Goal: Task Accomplishment & Management: Use online tool/utility

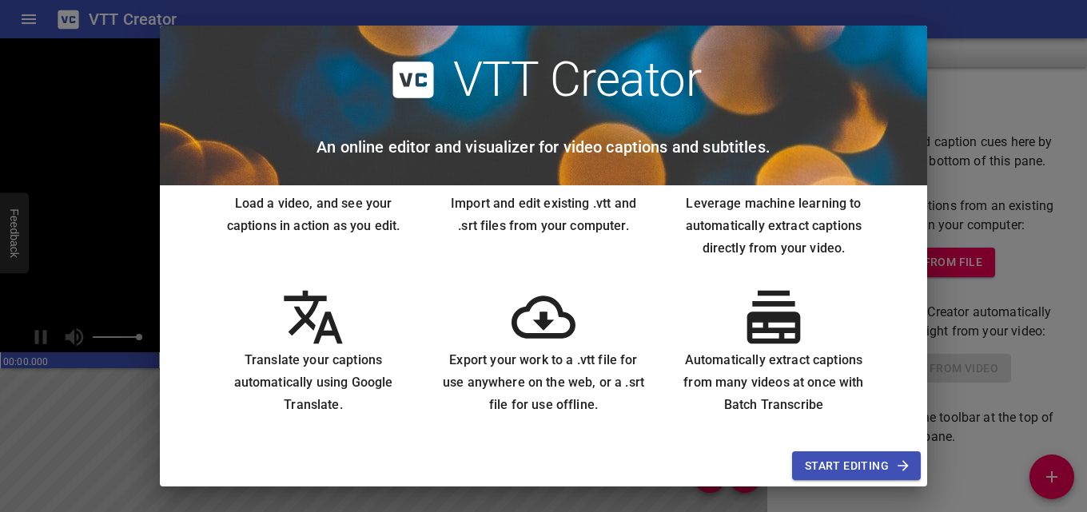
scroll to position [84, 0]
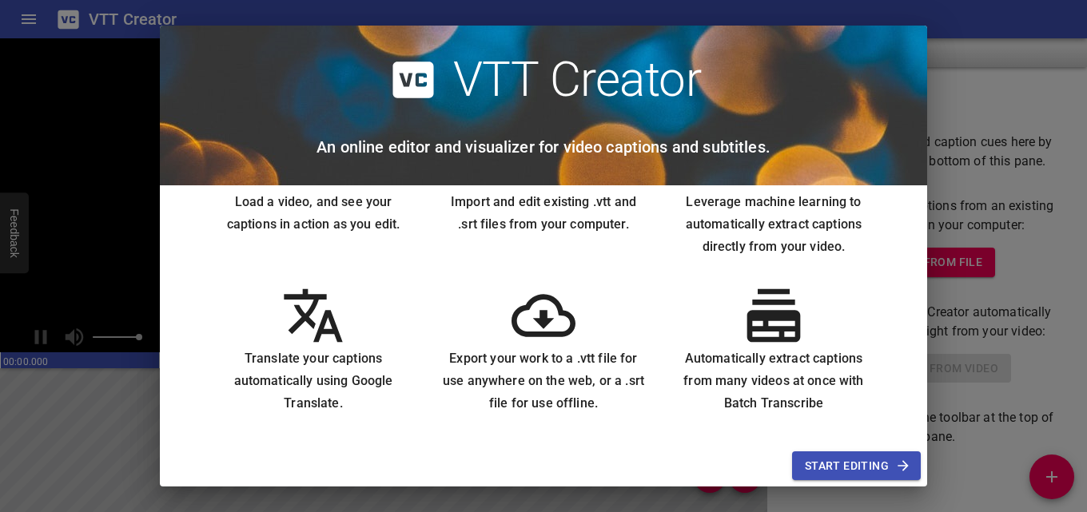
click at [90, 119] on div "VTT Creator An online editor and visualizer for video captions and subtitles. L…" at bounding box center [543, 256] width 1087 height 512
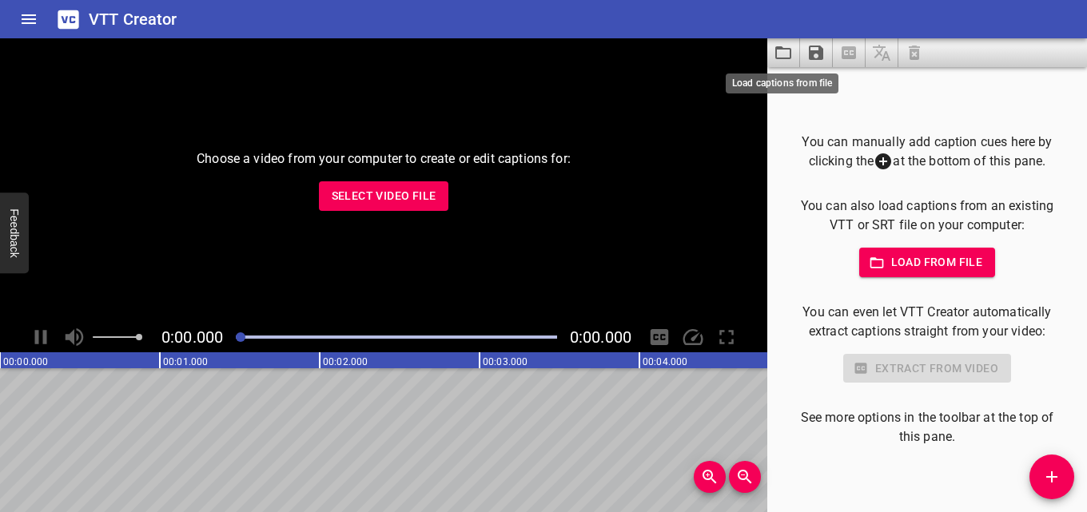
click at [782, 58] on icon "Load captions from file" at bounding box center [783, 52] width 16 height 13
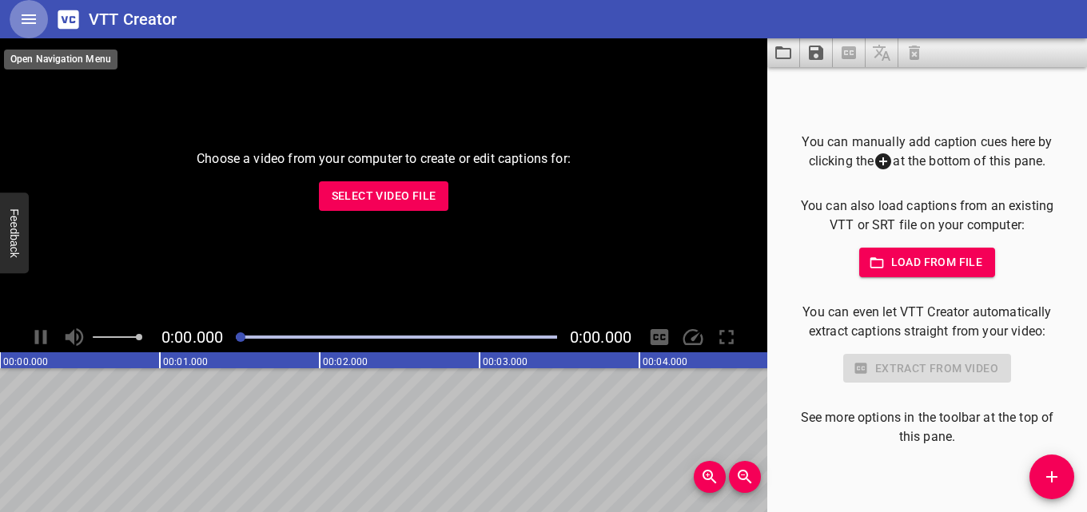
click at [26, 18] on icon "Home" at bounding box center [28, 19] width 19 height 19
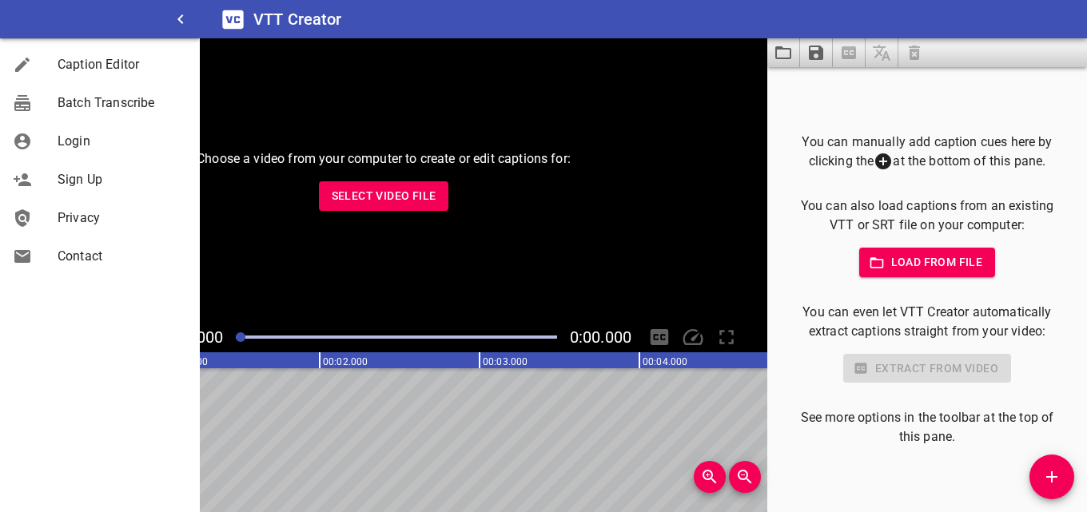
click at [300, 21] on h6 "VTT Creator" at bounding box center [297, 19] width 89 height 26
click at [241, 18] on icon at bounding box center [232, 19] width 21 height 18
click at [85, 62] on span "Caption Editor" at bounding box center [122, 64] width 129 height 19
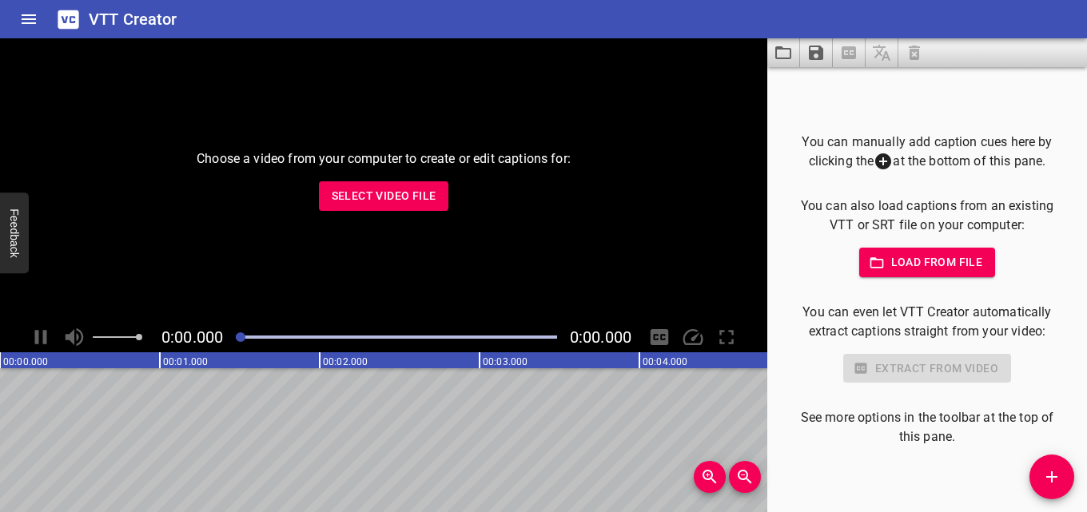
click at [354, 202] on span "Select Video File" at bounding box center [384, 196] width 105 height 20
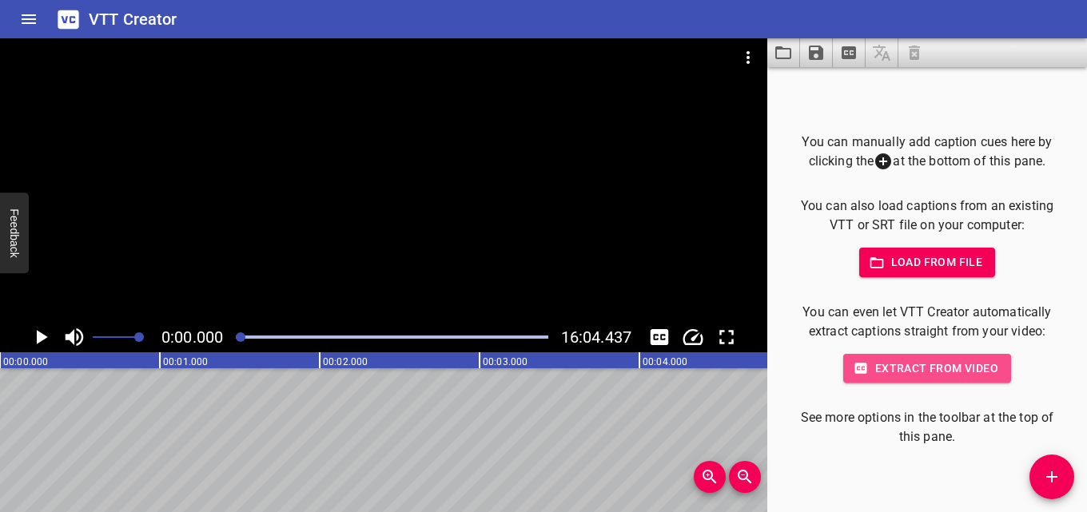
click at [911, 373] on span "Extract from video" at bounding box center [927, 369] width 142 height 20
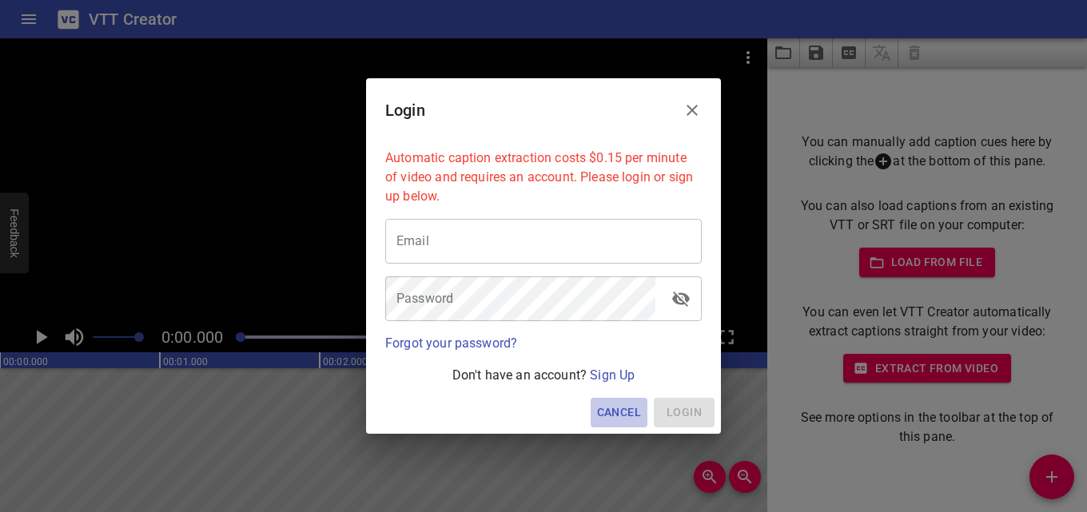
click at [631, 416] on span "Cancel" at bounding box center [619, 413] width 44 height 20
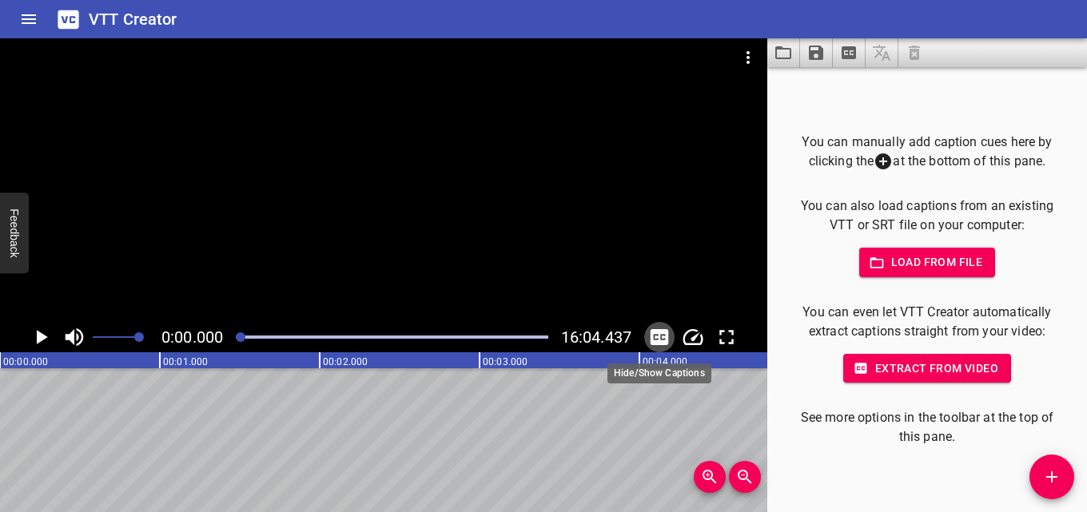
click at [662, 338] on icon "Toggle captions" at bounding box center [659, 337] width 24 height 24
click at [34, 339] on icon "Play/Pause" at bounding box center [41, 337] width 24 height 24
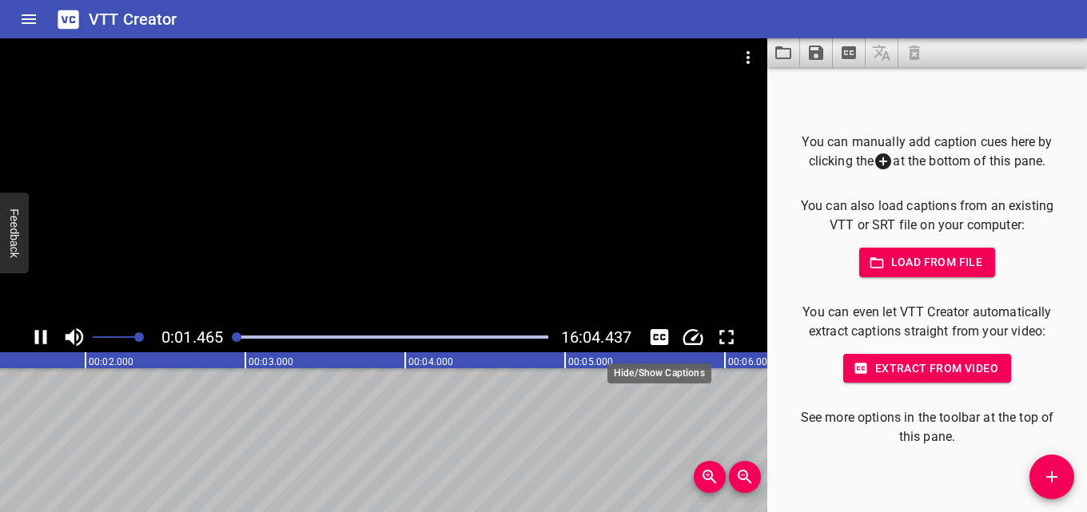
click at [659, 340] on icon "Toggle captions" at bounding box center [660, 337] width 18 height 16
click at [660, 337] on icon "Toggle captions" at bounding box center [660, 337] width 18 height 16
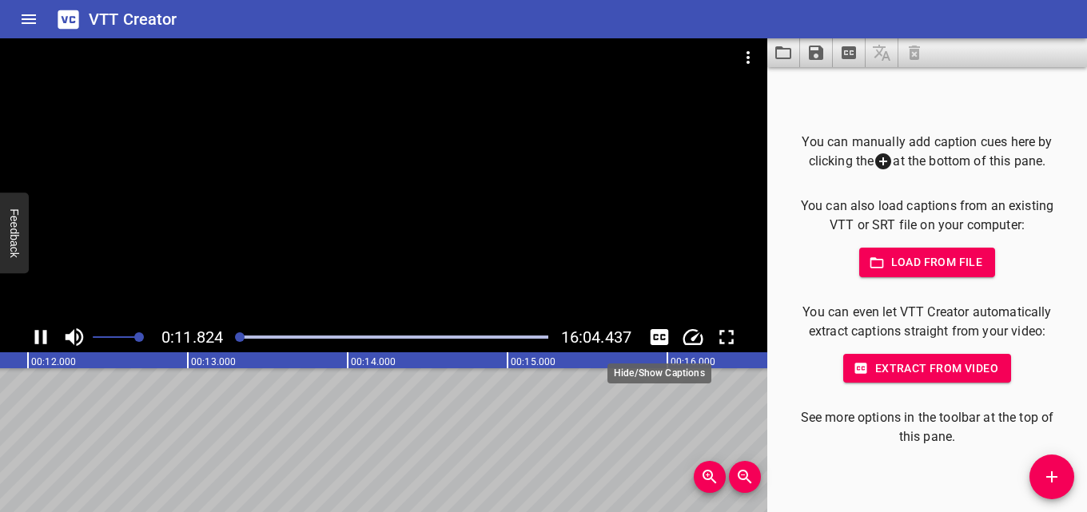
click at [660, 337] on icon "Toggle captions" at bounding box center [660, 337] width 18 height 16
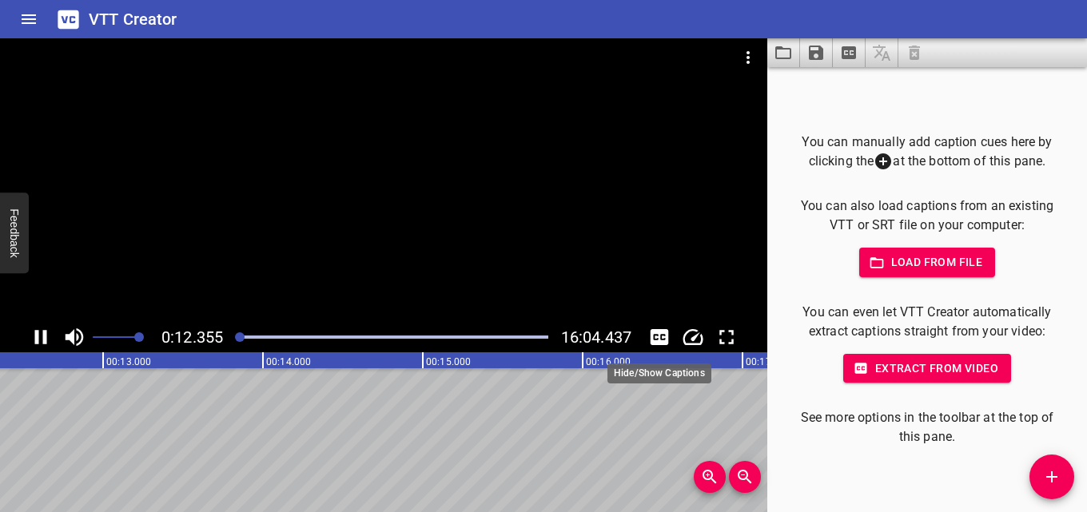
drag, startPoint x: 660, startPoint y: 337, endPoint x: 674, endPoint y: 338, distance: 13.6
click at [660, 338] on icon "Toggle captions" at bounding box center [660, 337] width 18 height 16
click at [690, 341] on icon "Change Playback Speed" at bounding box center [693, 337] width 24 height 24
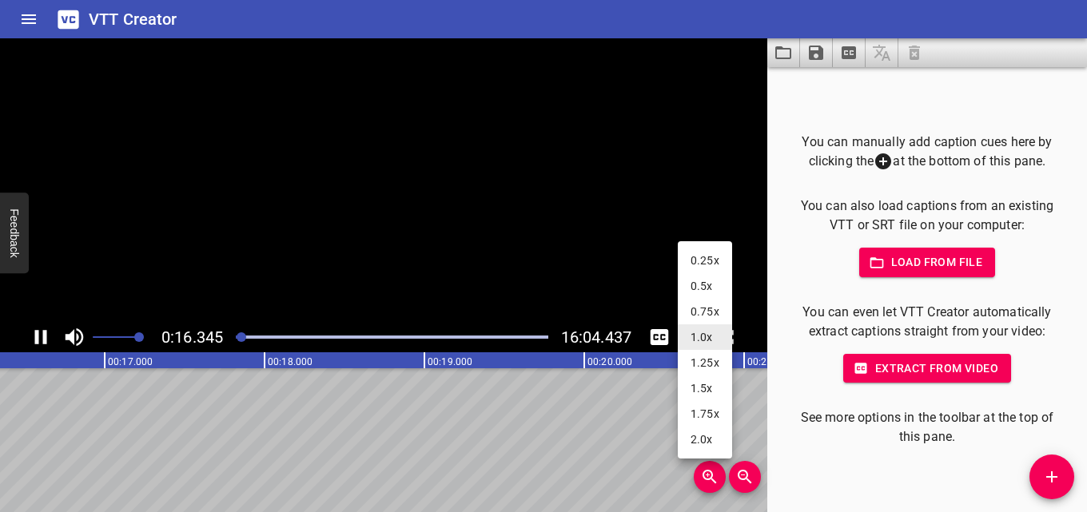
click at [933, 393] on div at bounding box center [543, 256] width 1087 height 512
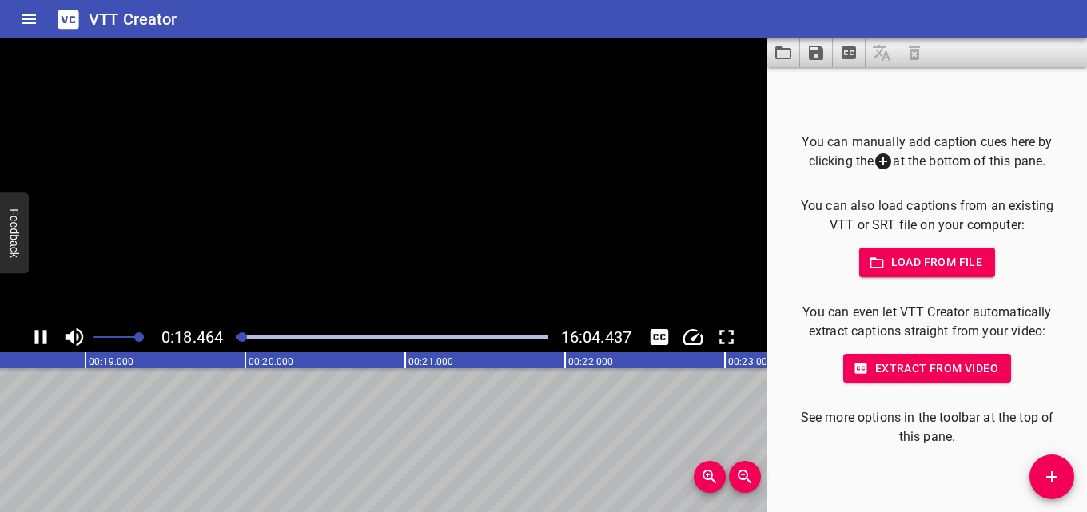
click at [934, 372] on span "Extract from video" at bounding box center [927, 369] width 142 height 20
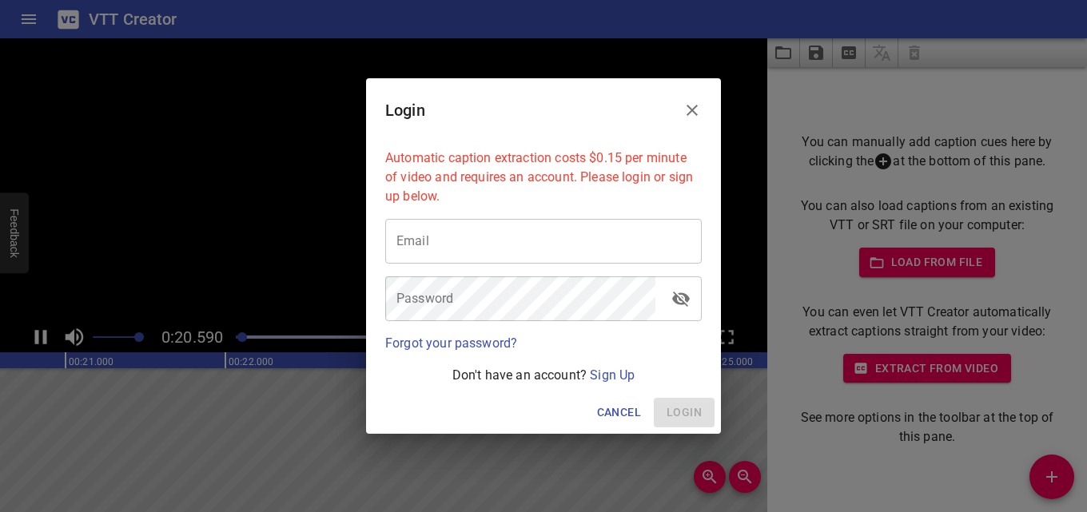
click at [698, 117] on icon "Close" at bounding box center [691, 110] width 19 height 19
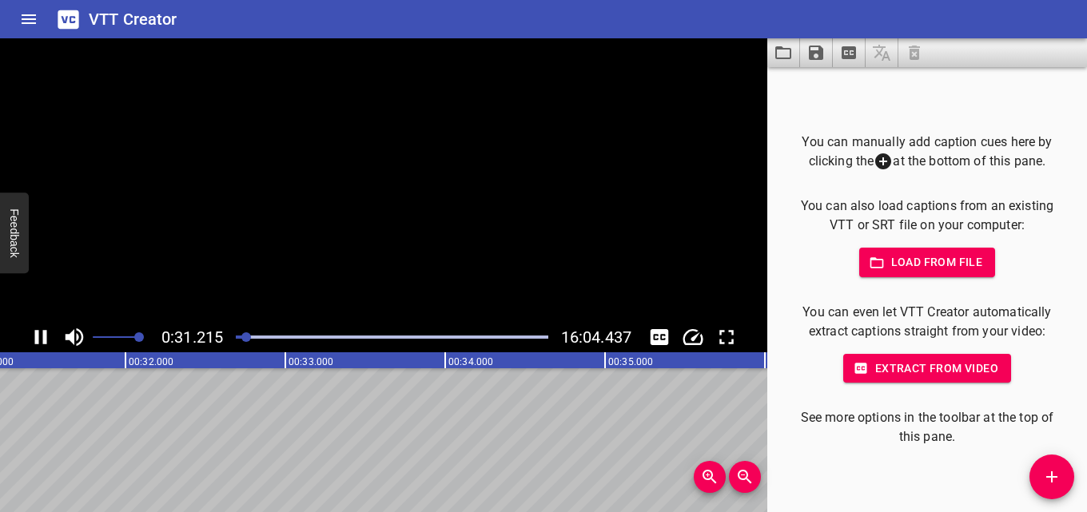
scroll to position [0, 5032]
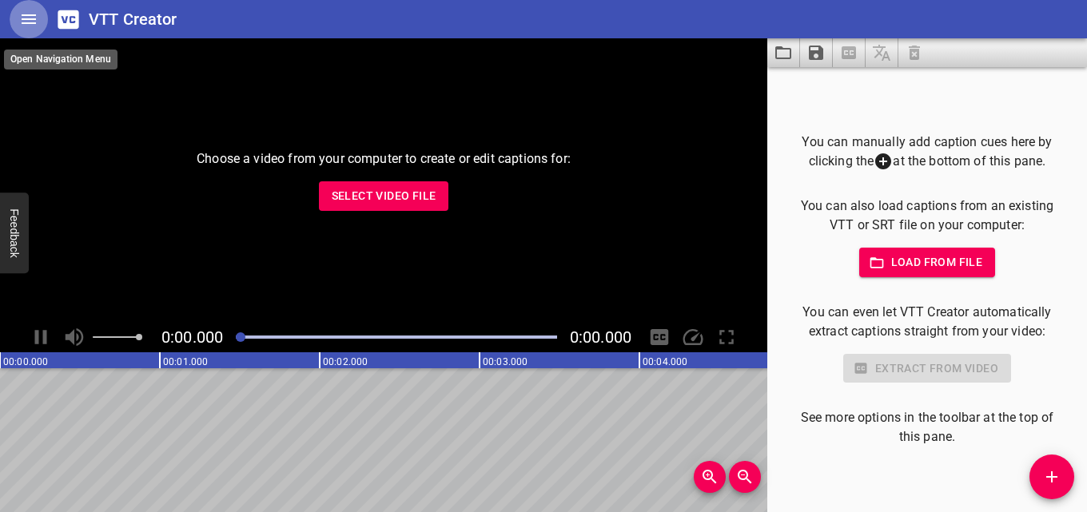
click at [18, 15] on button "Home" at bounding box center [29, 19] width 38 height 38
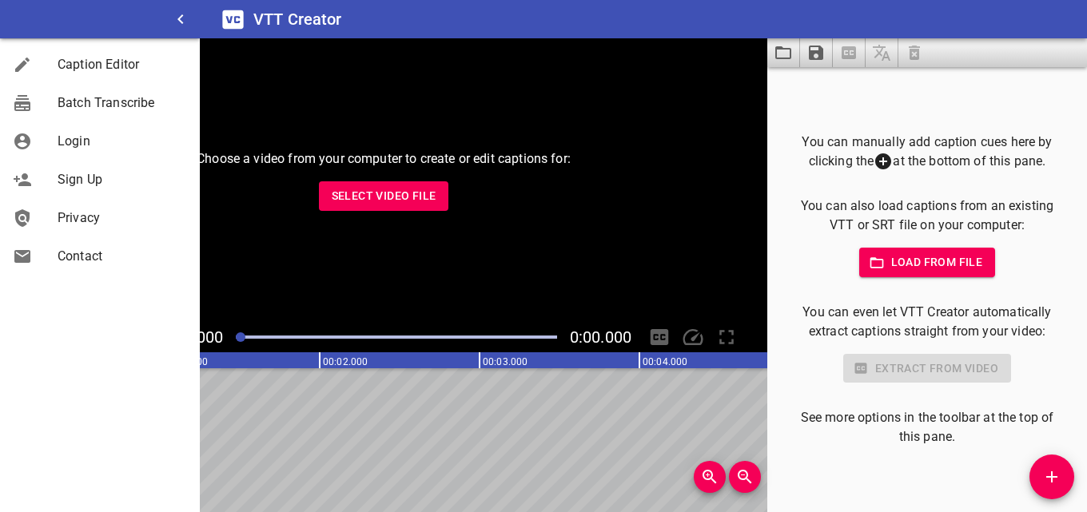
click at [69, 64] on span "Caption Editor" at bounding box center [122, 64] width 129 height 19
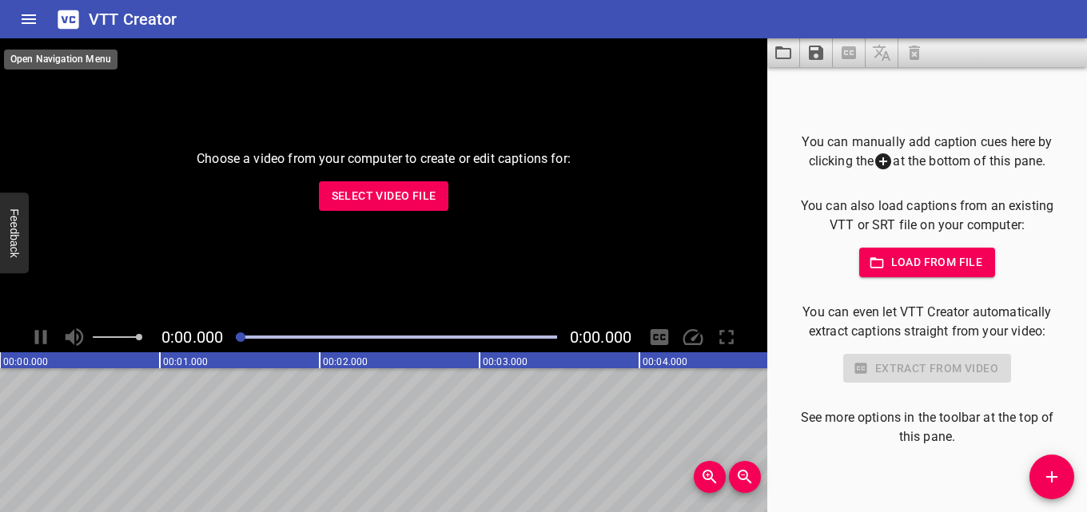
click at [33, 16] on icon "Home" at bounding box center [29, 19] width 14 height 10
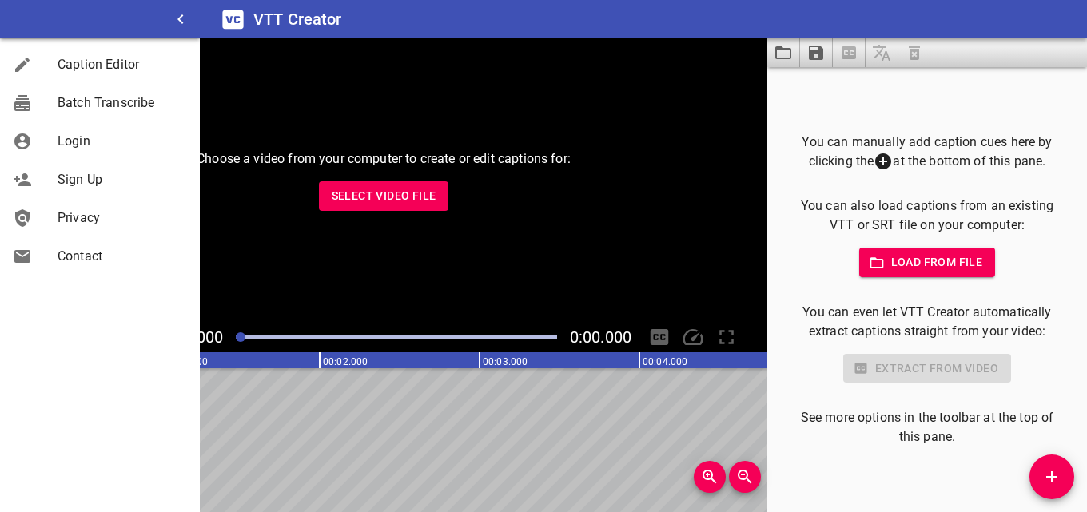
click at [33, 16] on div at bounding box center [100, 19] width 200 height 38
click at [989, 159] on p "You can manually add caption cues here by clicking the at the bottom of this pa…" at bounding box center [927, 152] width 269 height 39
click at [919, 260] on span "Load from file" at bounding box center [927, 263] width 111 height 20
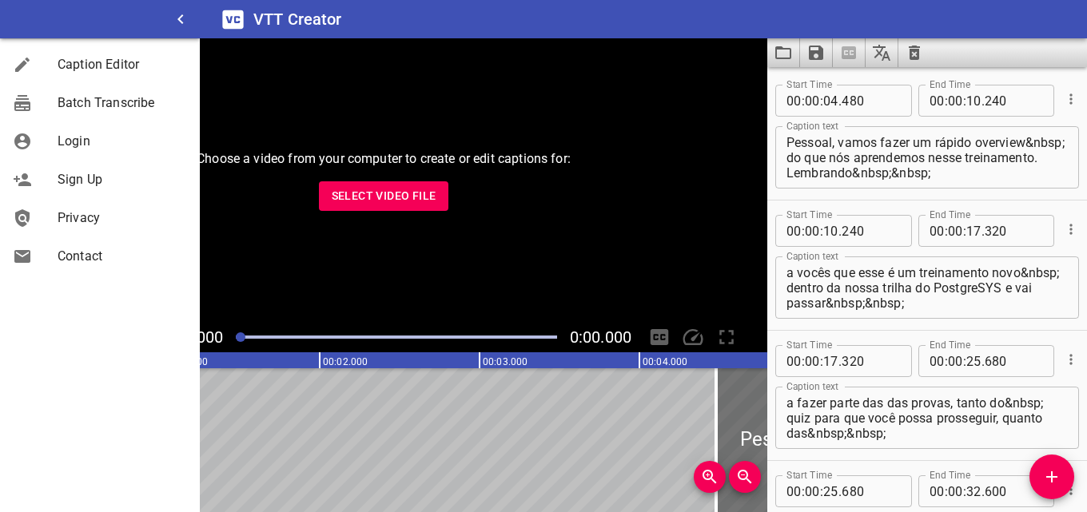
click at [524, 276] on div "Choose a video from your computer to create or edit captions for: Select Video …" at bounding box center [383, 180] width 767 height 284
click at [690, 196] on div "Choose a video from your computer to create or edit captions for: Select Video …" at bounding box center [383, 180] width 767 height 284
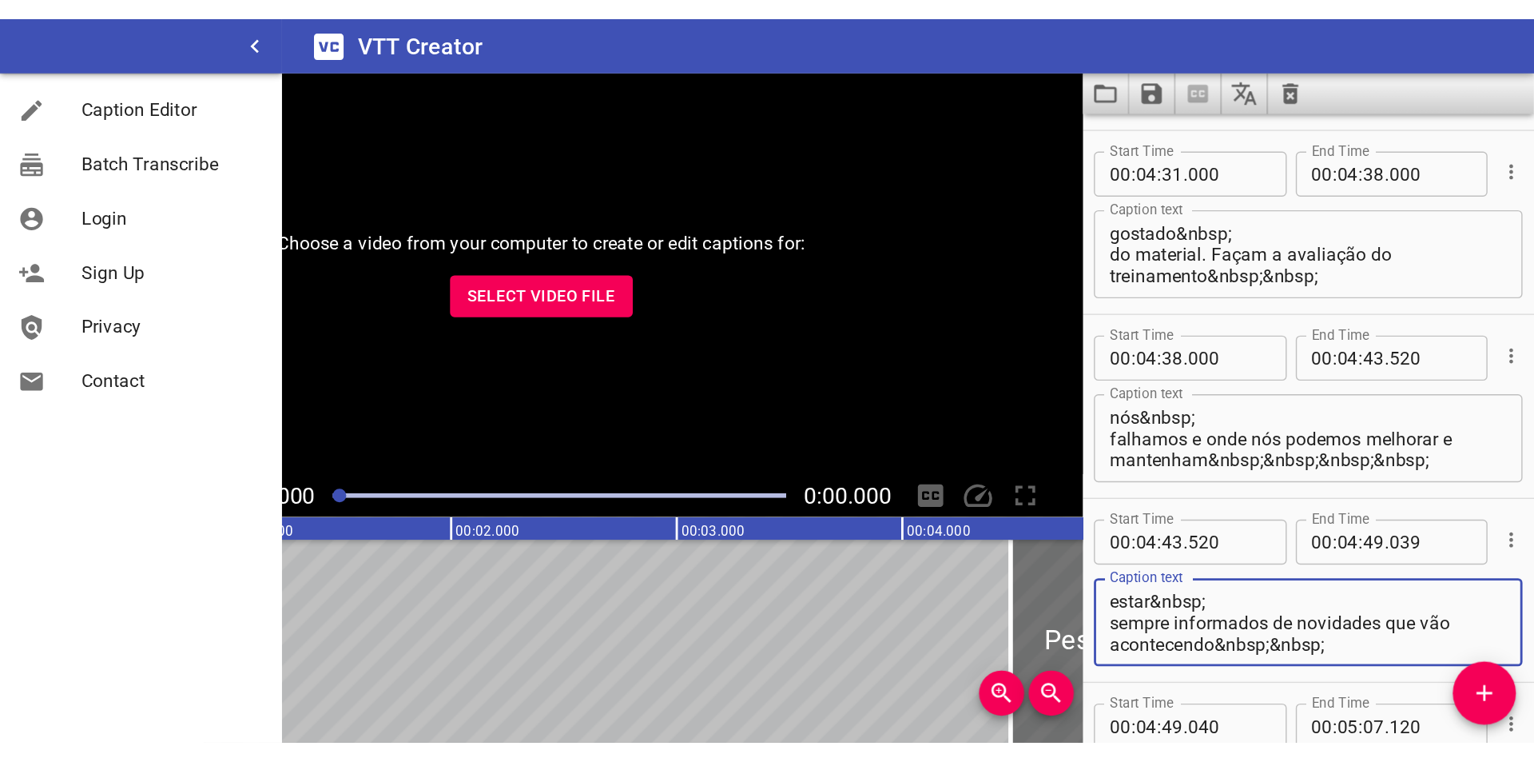
scroll to position [5101, 0]
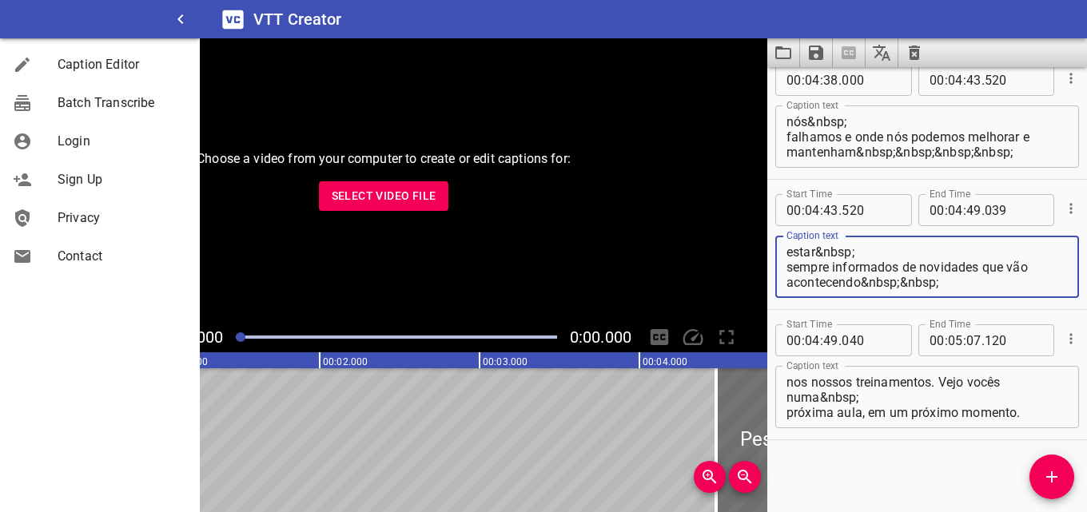
click at [1049, 32] on div "VTT Creator" at bounding box center [643, 19] width 887 height 38
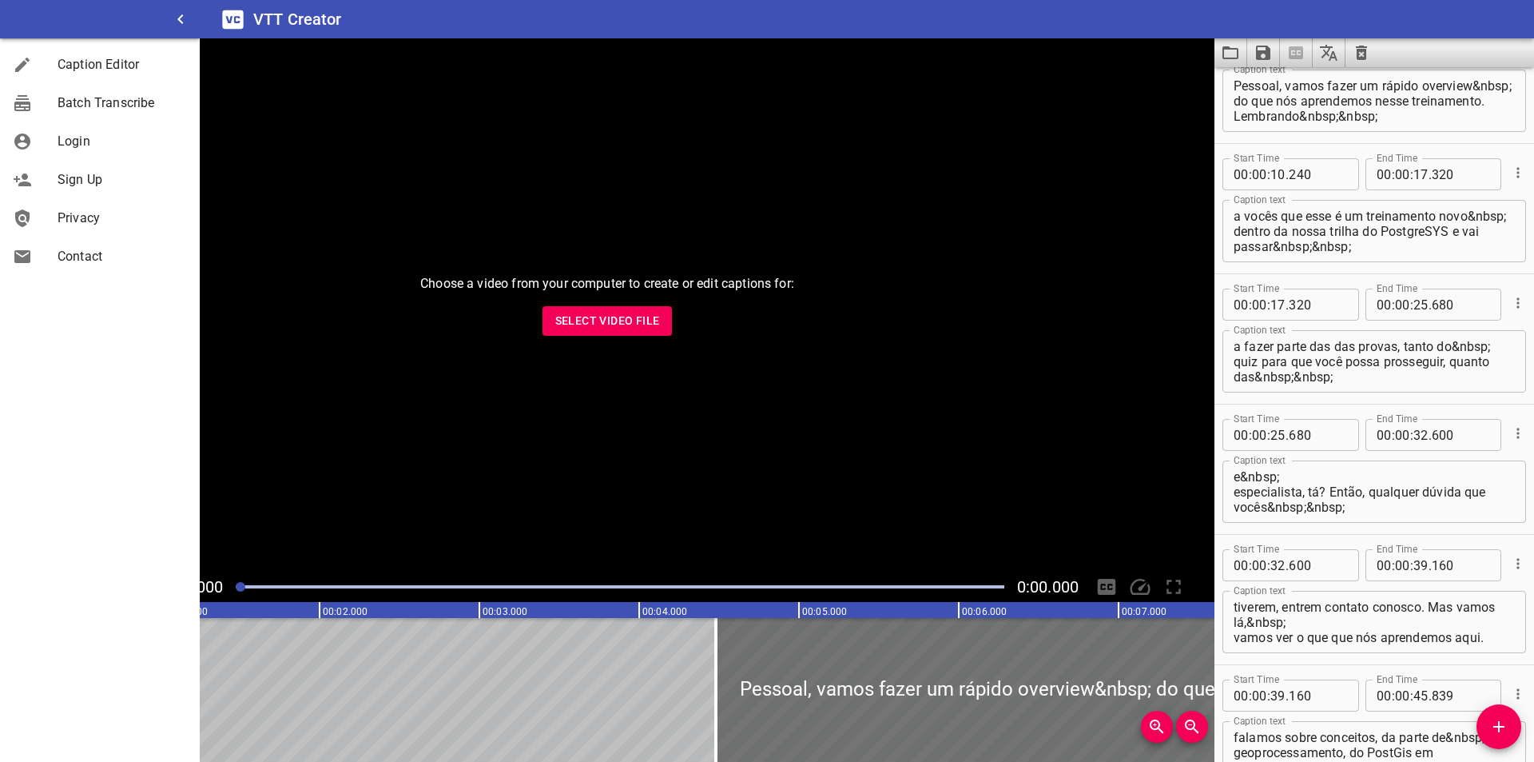
scroll to position [0, 0]
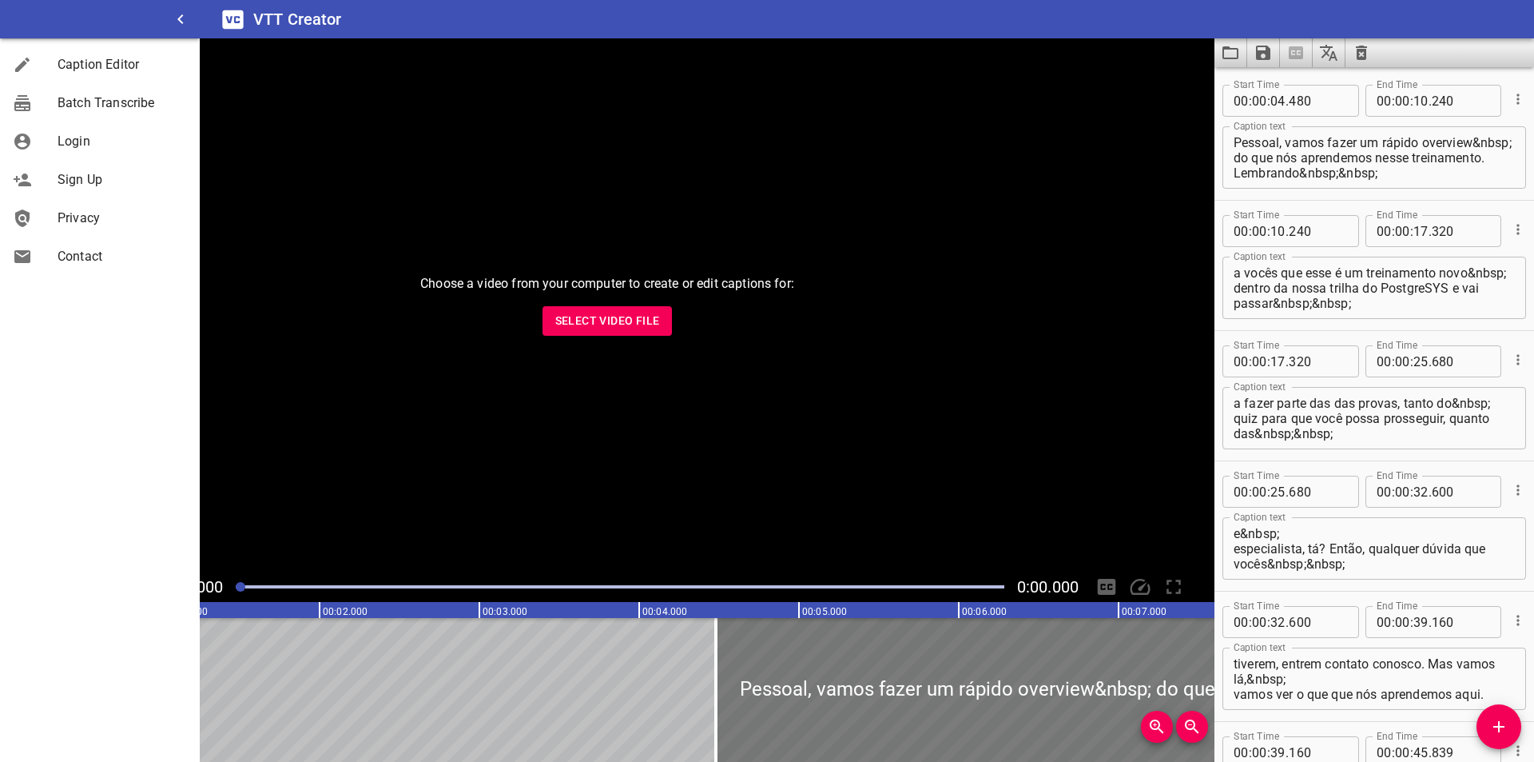
click at [961, 511] on div at bounding box center [1176, 690] width 921 height 144
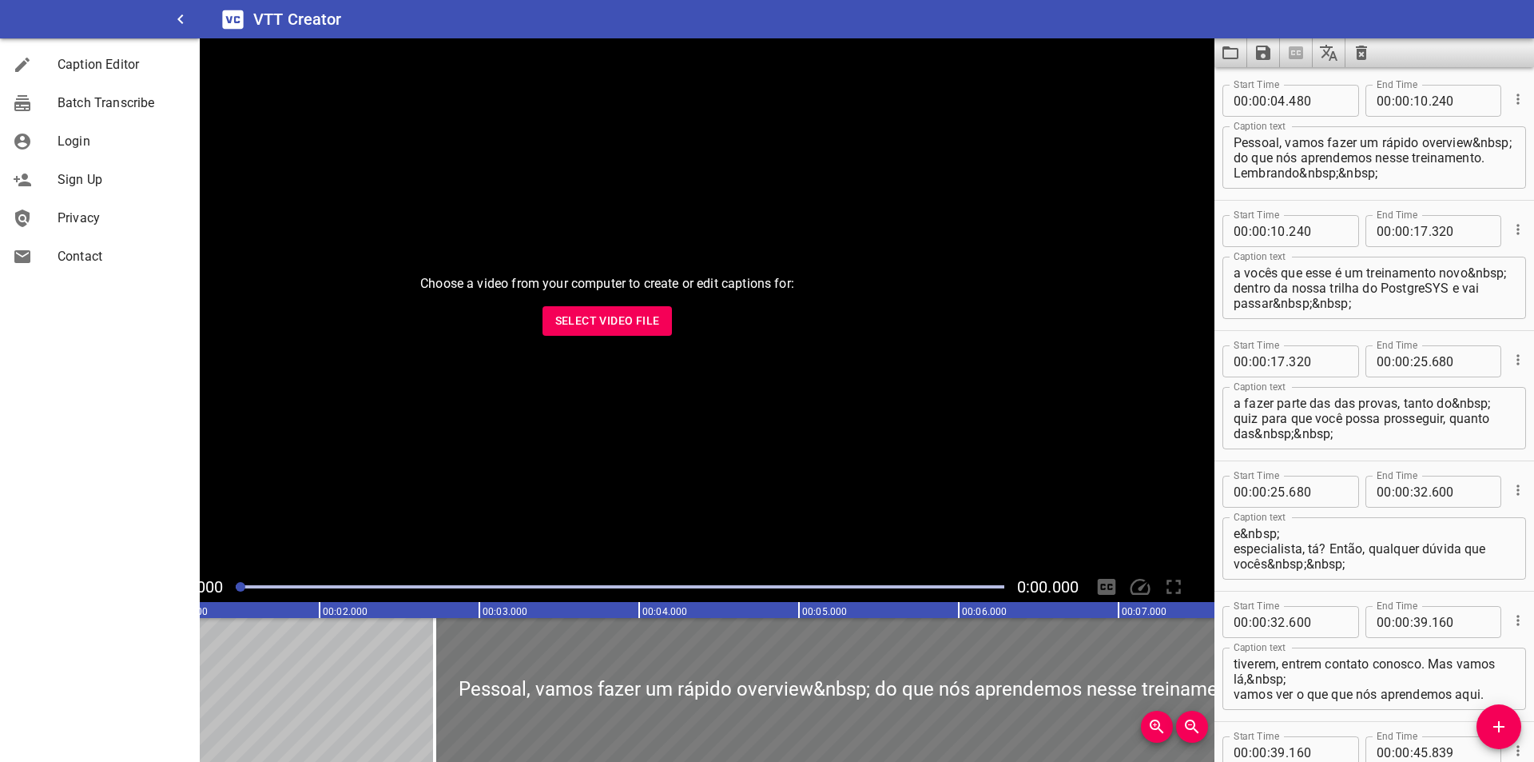
drag, startPoint x: 929, startPoint y: 684, endPoint x: 647, endPoint y: 667, distance: 281.9
click at [647, 511] on div at bounding box center [895, 690] width 921 height 144
type input "02"
type input "720"
type input "08"
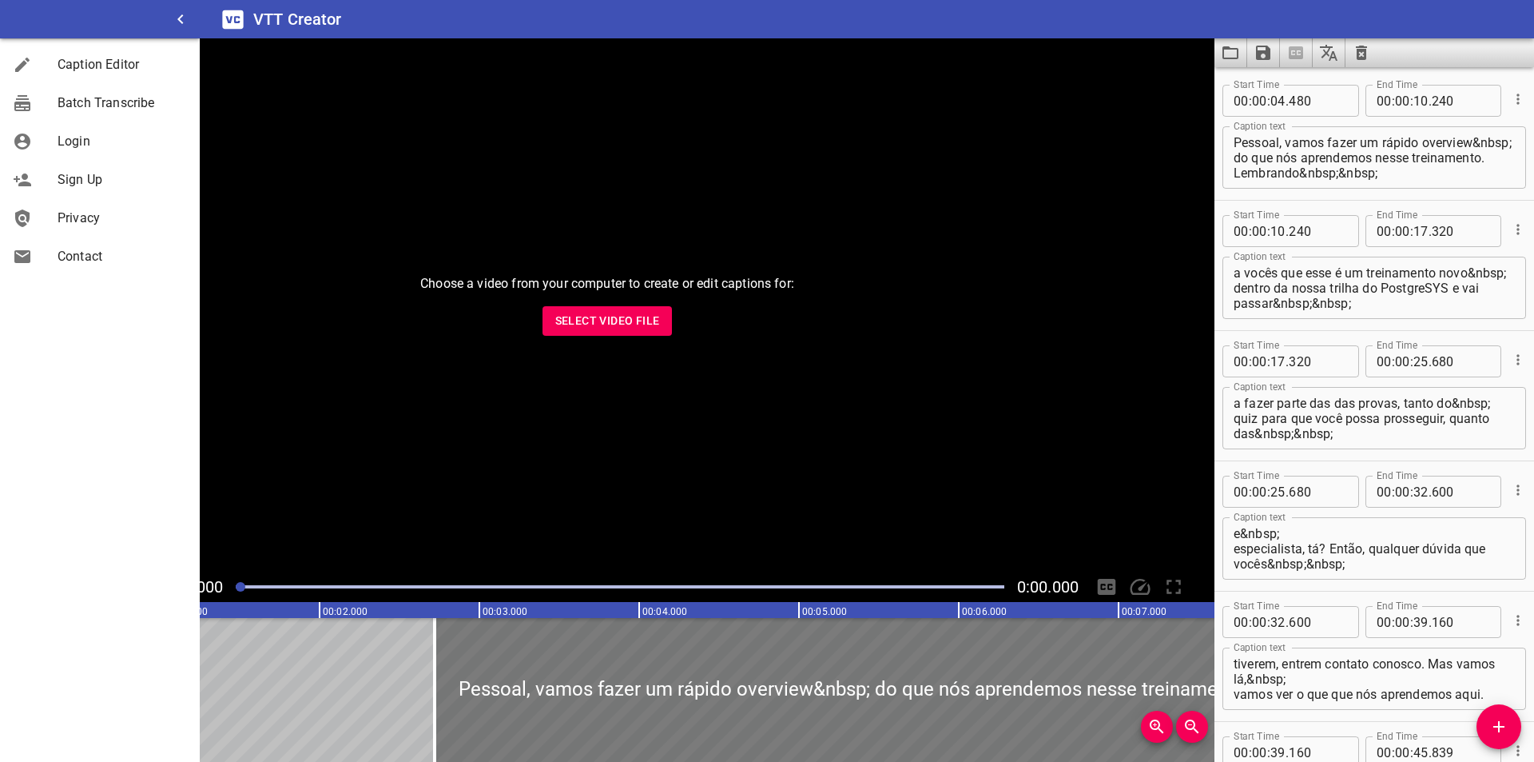
type input "480"
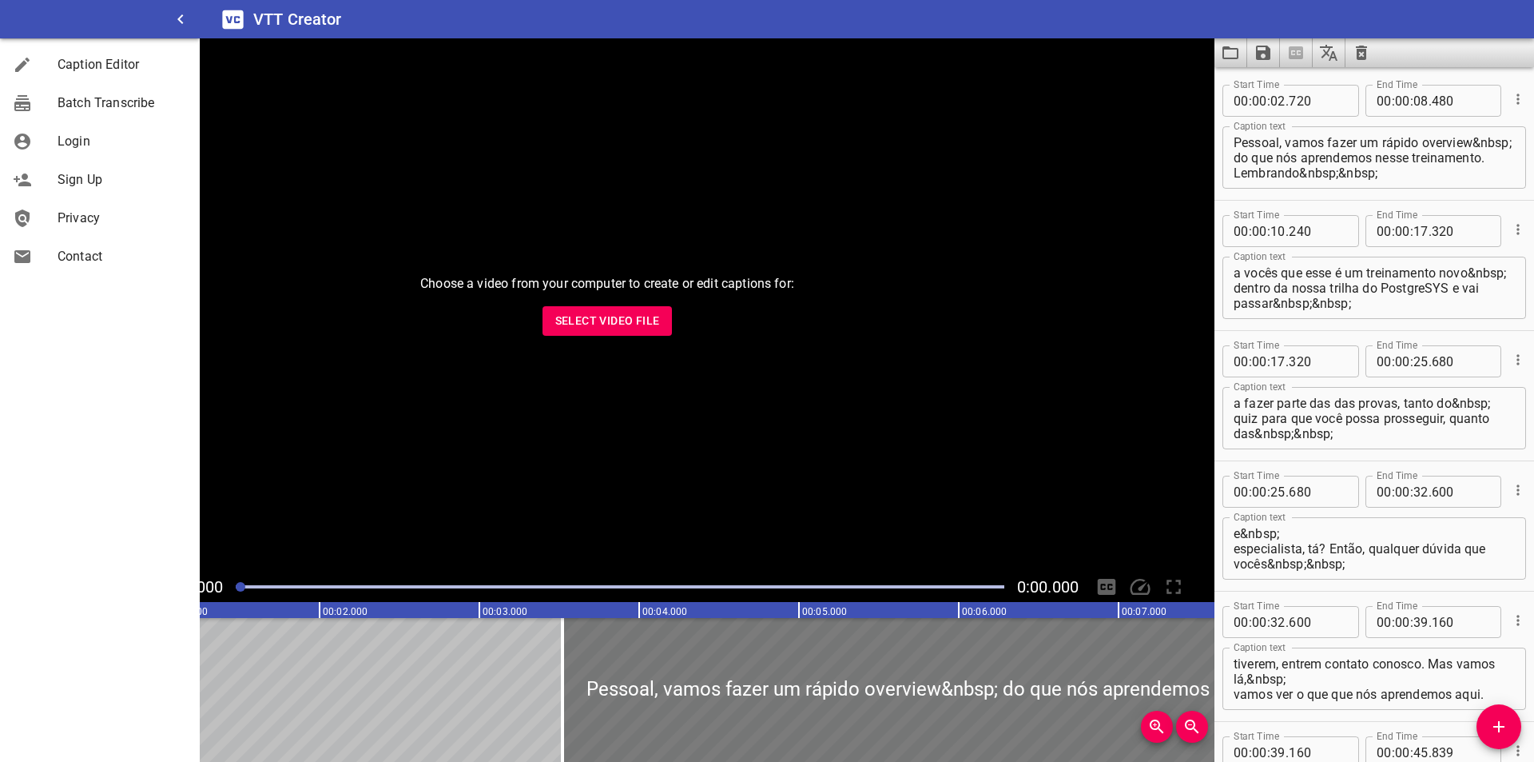
drag, startPoint x: 645, startPoint y: 667, endPoint x: 779, endPoint y: 675, distance: 134.5
click at [779, 511] on div at bounding box center [1023, 690] width 921 height 144
type input "03"
type input "555"
type input "09"
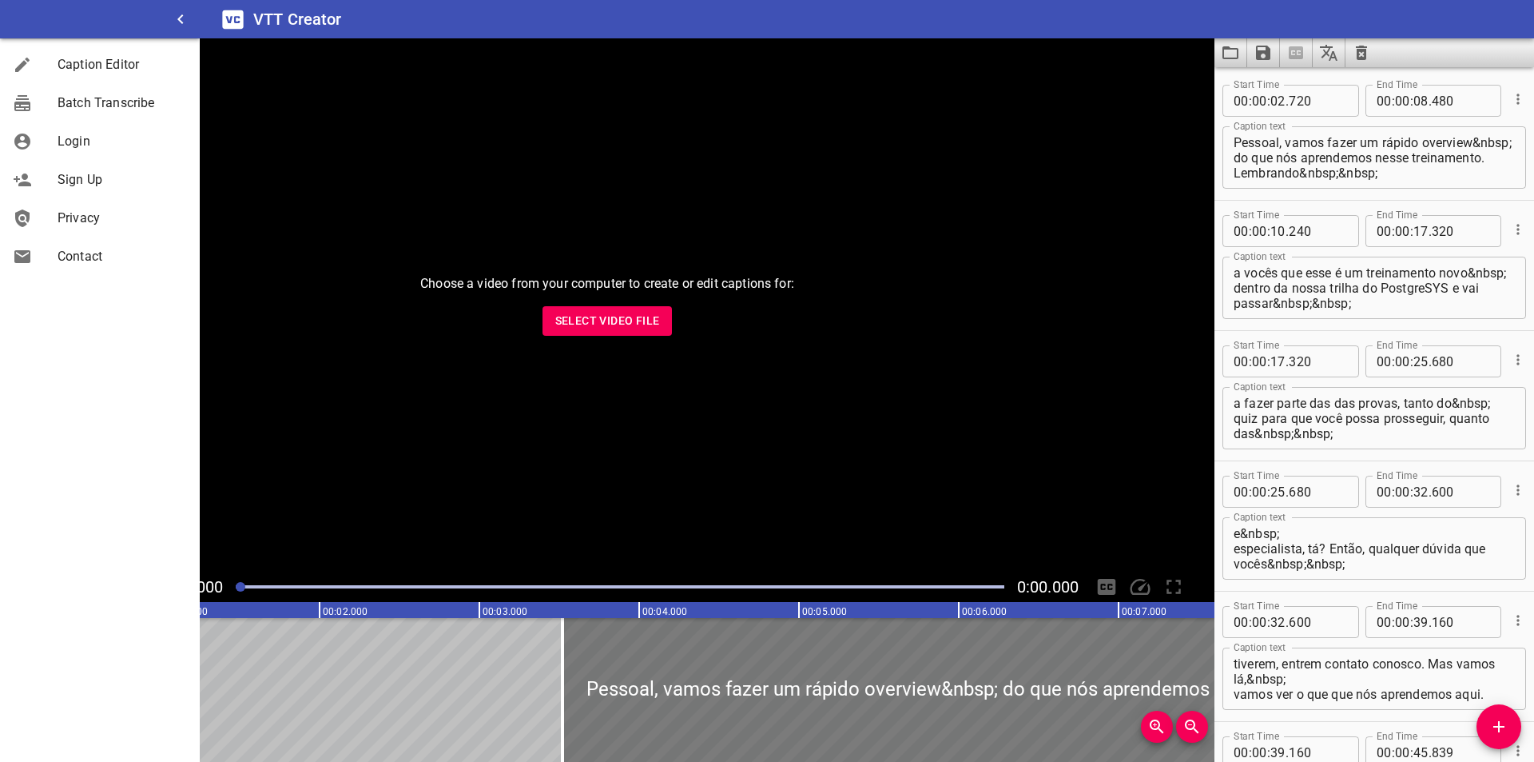
type input "315"
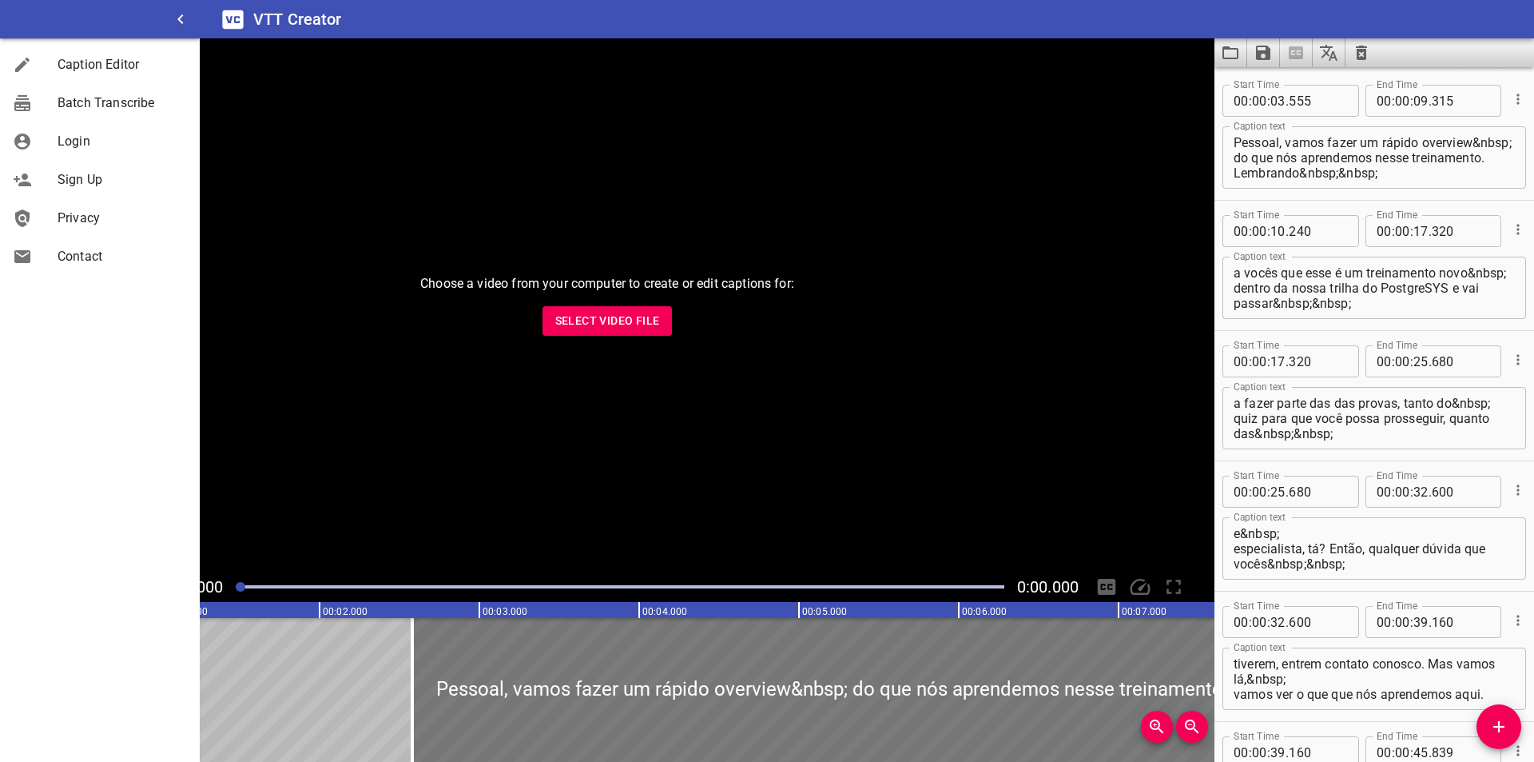
drag, startPoint x: 768, startPoint y: 673, endPoint x: 556, endPoint y: 635, distance: 215.1
click at [556, 511] on div at bounding box center [872, 690] width 921 height 144
type input "02"
type input "230"
type input "07"
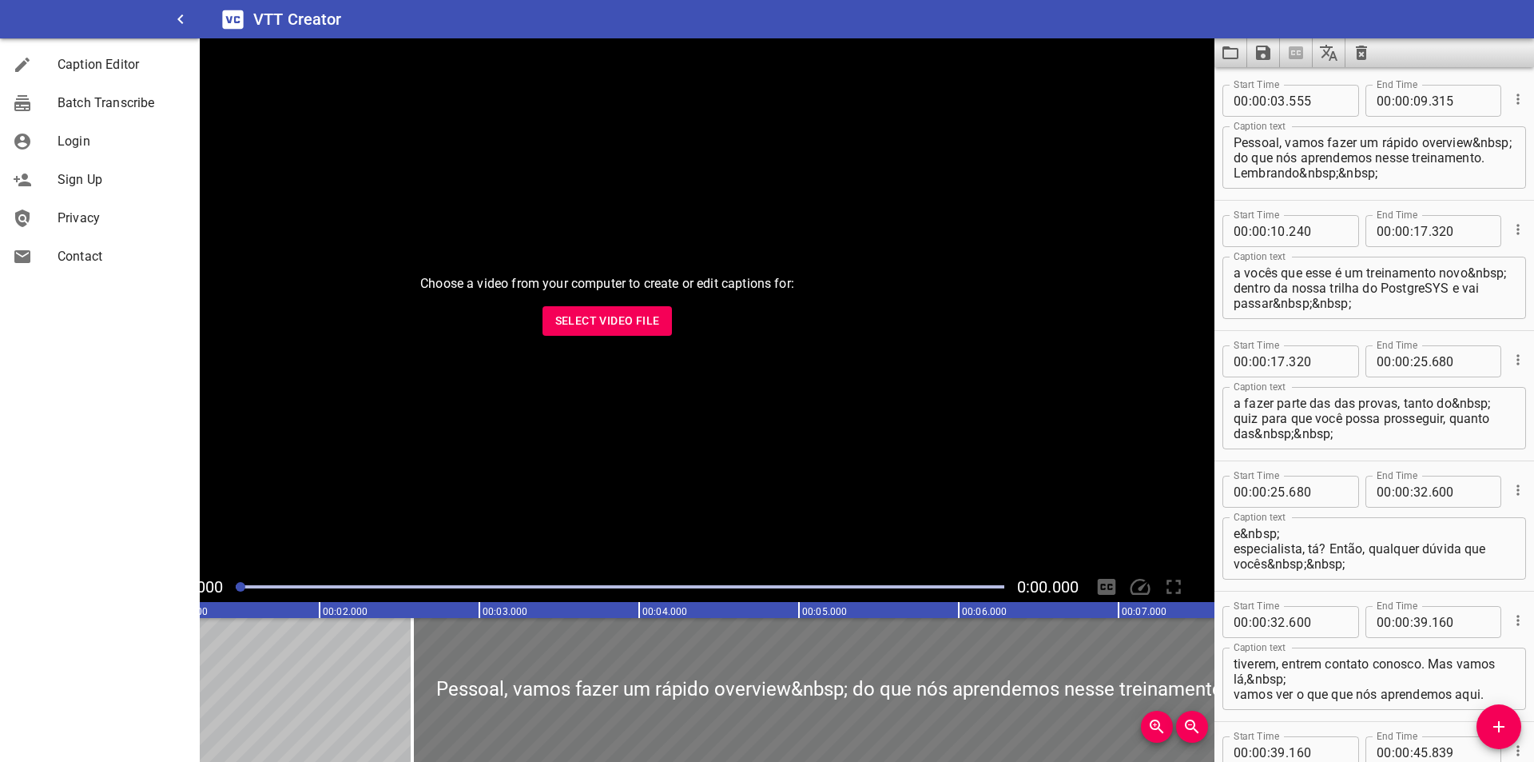
type input "990"
